Goal: Complete application form

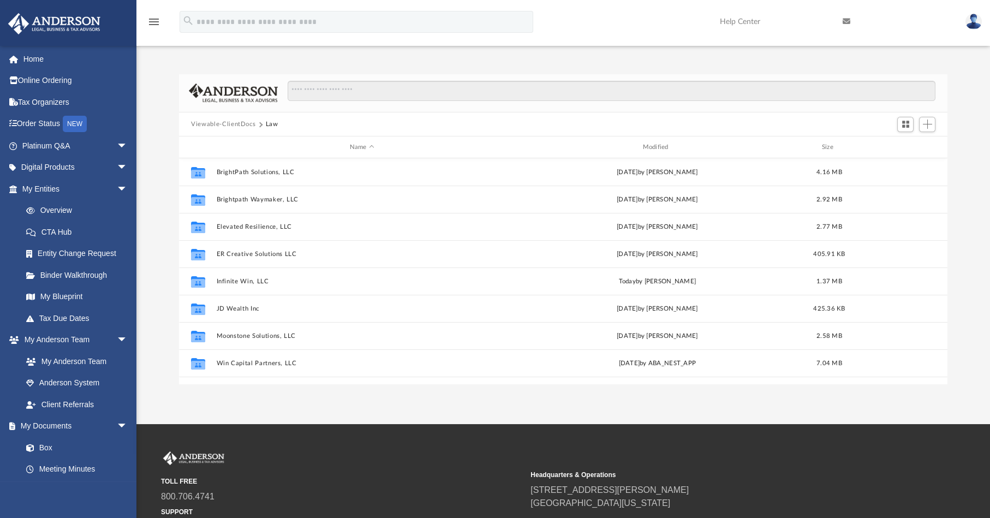
scroll to position [237, 757]
click at [34, 63] on link "Home" at bounding box center [76, 59] width 136 height 22
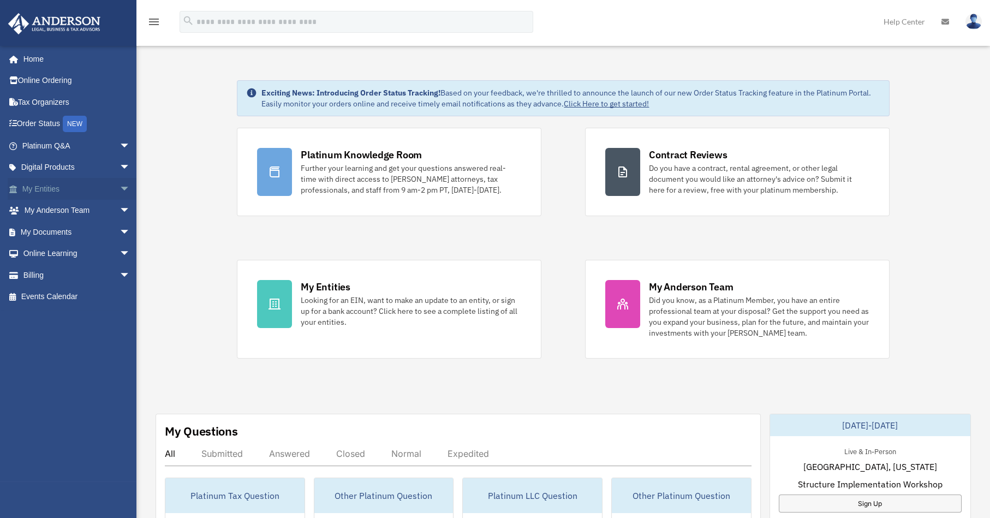
click at [63, 187] on link "My Entities arrow_drop_down" at bounding box center [77, 189] width 139 height 22
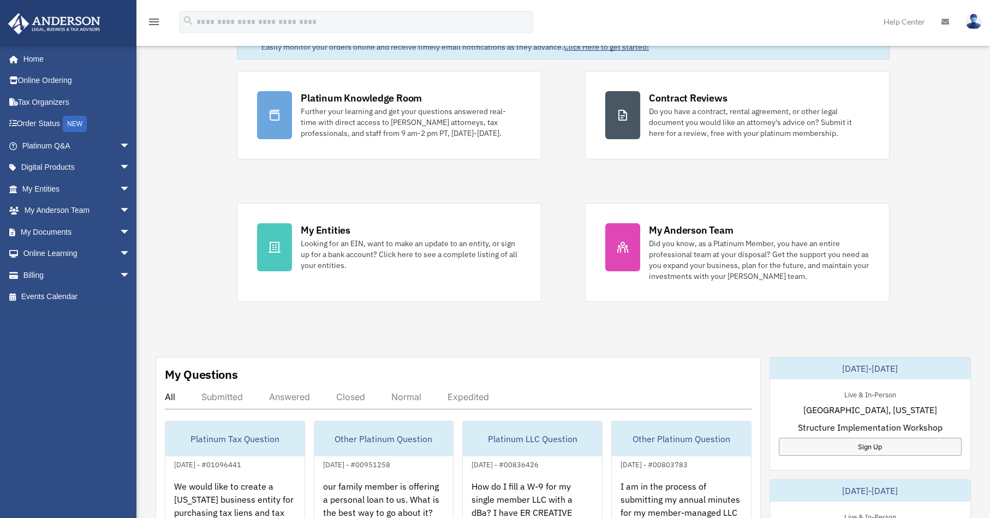
scroll to position [136, 0]
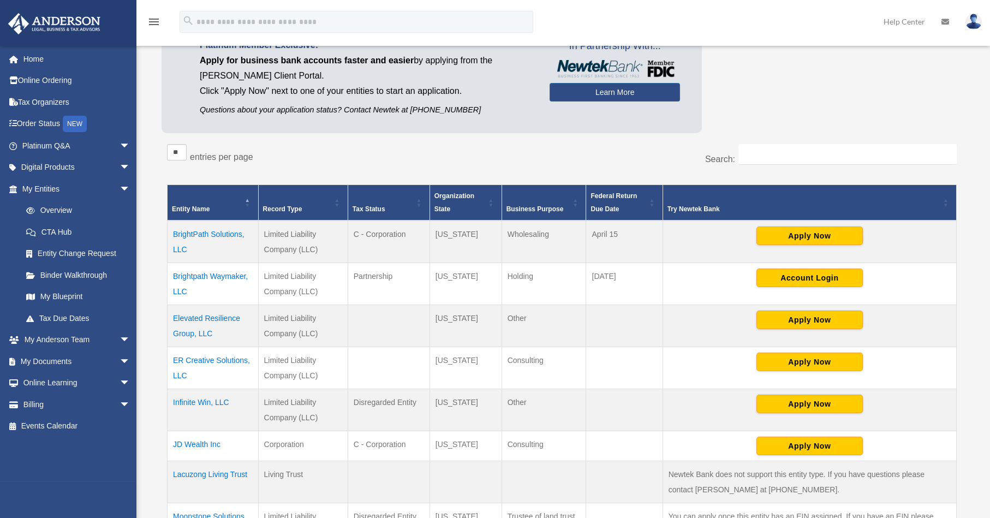
scroll to position [205, 0]
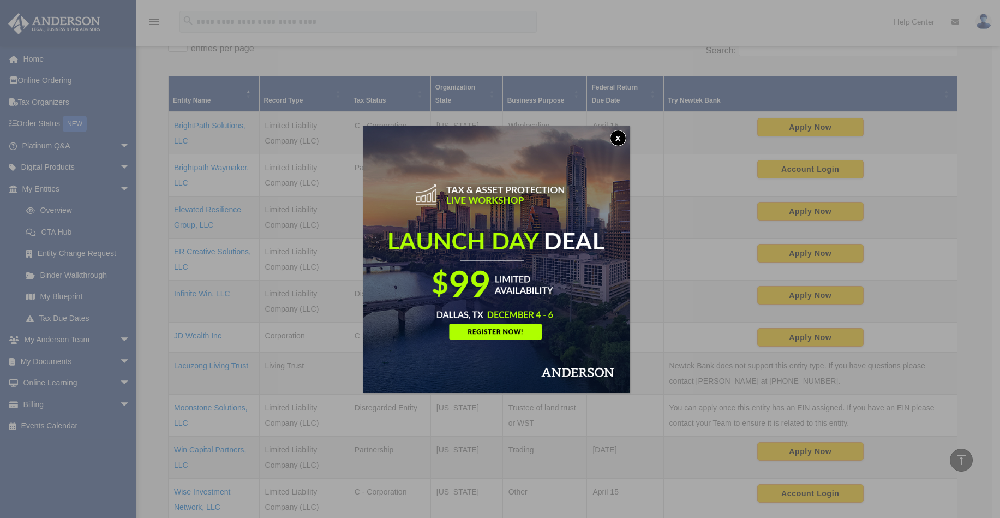
click at [625, 138] on button "x" at bounding box center [618, 138] width 16 height 16
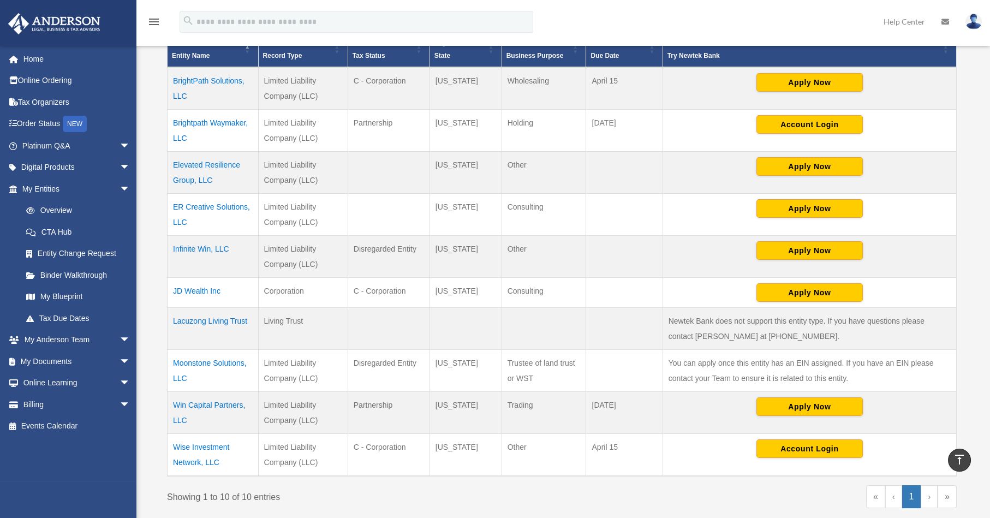
scroll to position [273, 0]
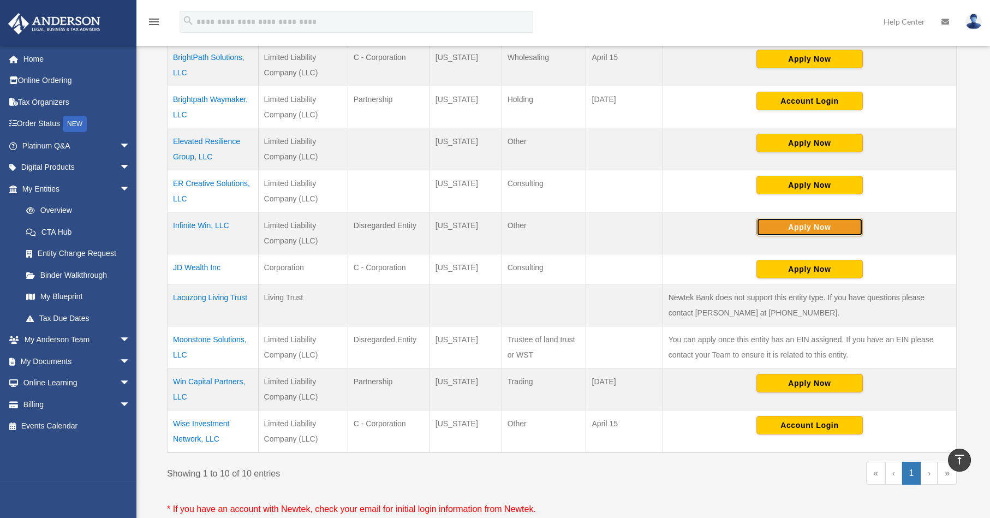
click at [769, 228] on button "Apply Now" at bounding box center [809, 227] width 106 height 19
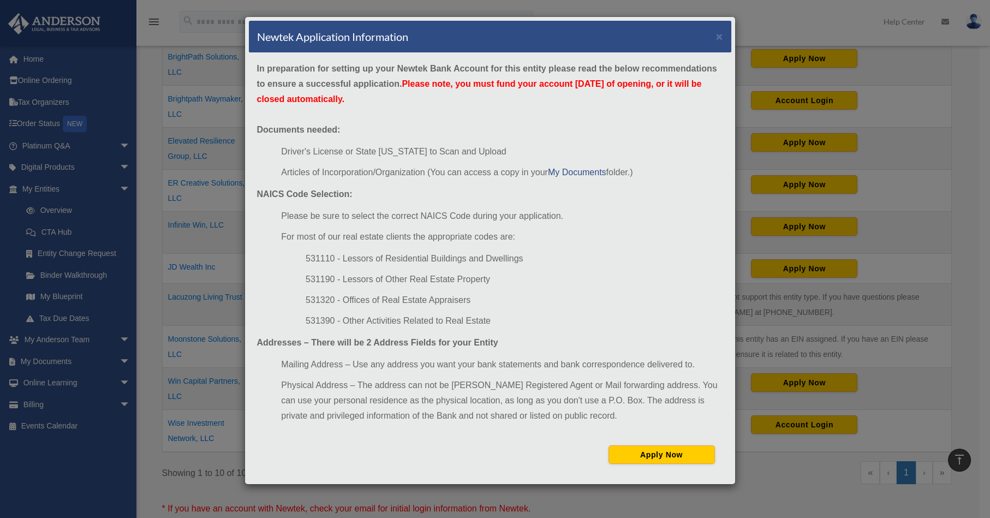
click at [317, 321] on li "531390 - Other Activities Related to Real Estate" at bounding box center [514, 320] width 417 height 15
drag, startPoint x: 487, startPoint y: 310, endPoint x: 503, endPoint y: 321, distance: 19.5
click at [488, 310] on ul "531110 - Lessors of Residential Buildings and Dwellings 531190 - Lessors of Oth…" at bounding box center [501, 289] width 441 height 77
drag, startPoint x: 476, startPoint y: 317, endPoint x: 296, endPoint y: 328, distance: 180.4
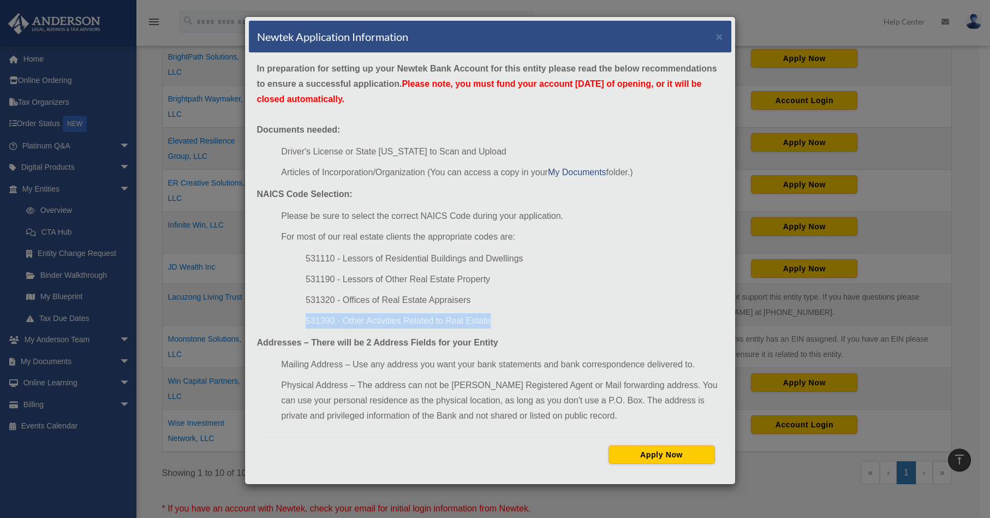
click at [296, 328] on ul "531110 - Lessors of Residential Buildings and Dwellings 531190 - Lessors of Oth…" at bounding box center [501, 289] width 441 height 77
copy li "531390 - Other Activities Related to Real Estate"
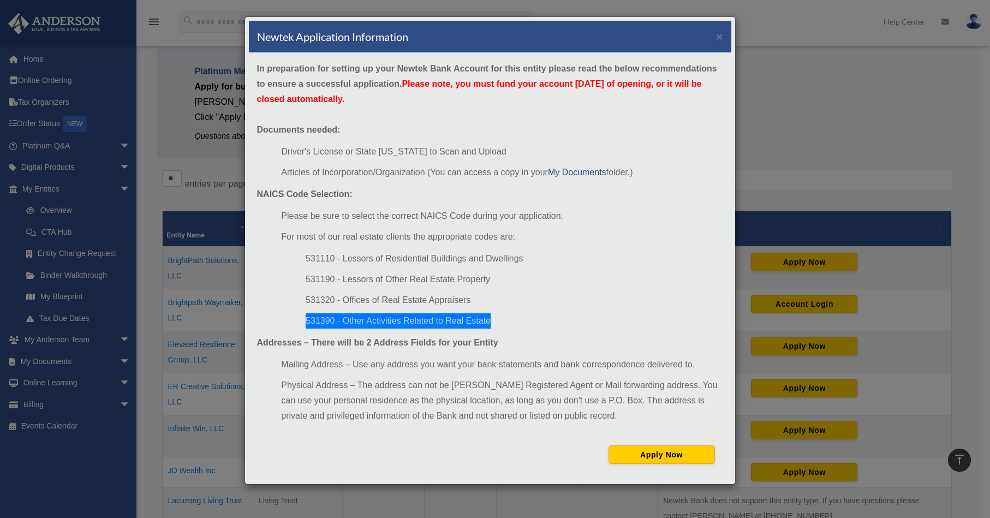
scroll to position [68, 0]
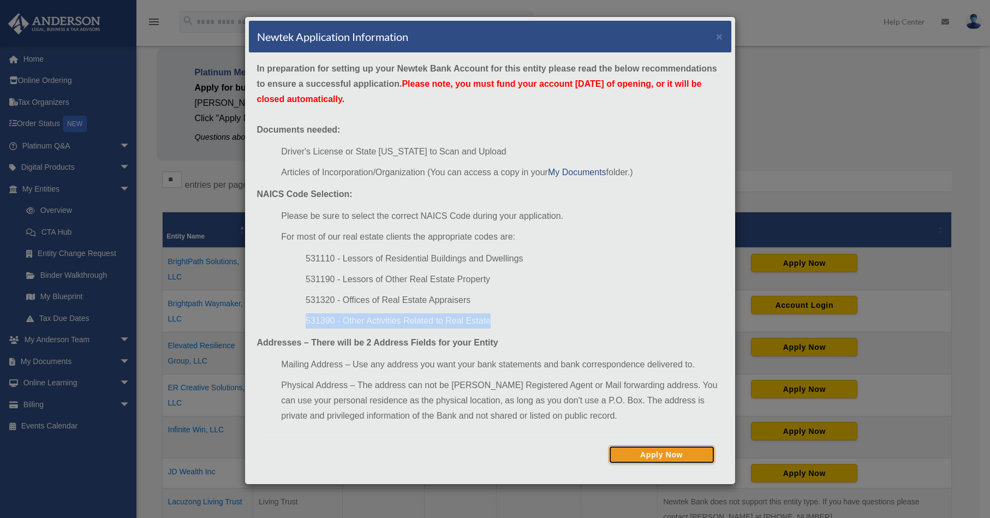
click at [659, 445] on button "Apply Now" at bounding box center [661, 454] width 106 height 19
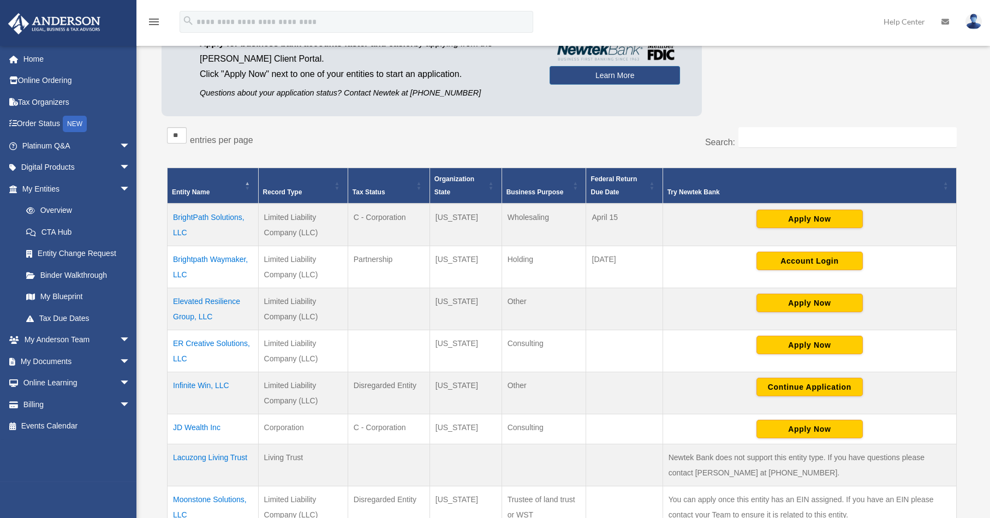
scroll to position [136, 0]
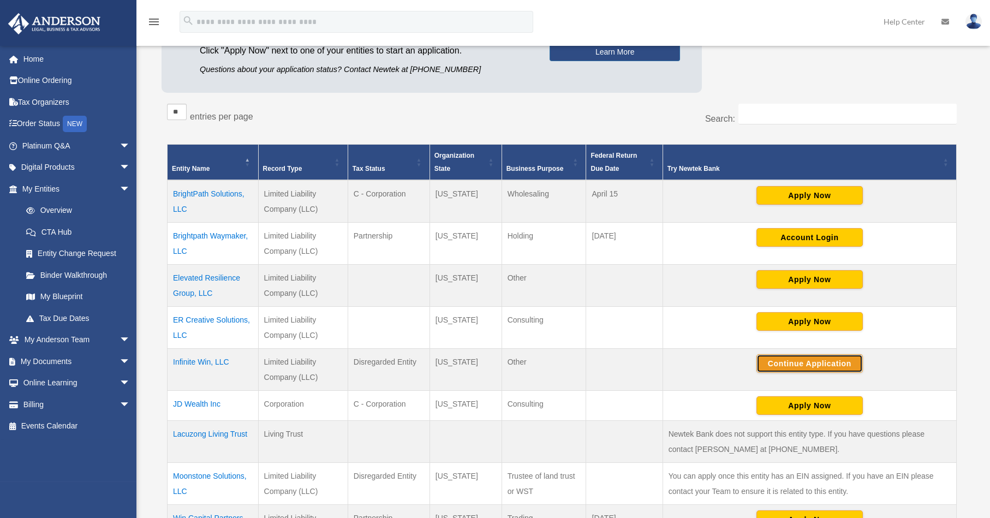
click at [842, 363] on button "Continue Application" at bounding box center [809, 363] width 106 height 19
click at [772, 237] on button "Account Login" at bounding box center [809, 237] width 106 height 19
